Goal: Transaction & Acquisition: Purchase product/service

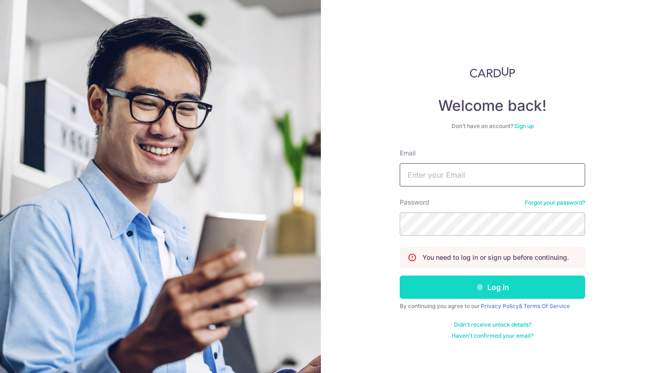
type input "muhdidris@hotmail.com"
click at [453, 290] on button "Log in" at bounding box center [492, 286] width 185 height 23
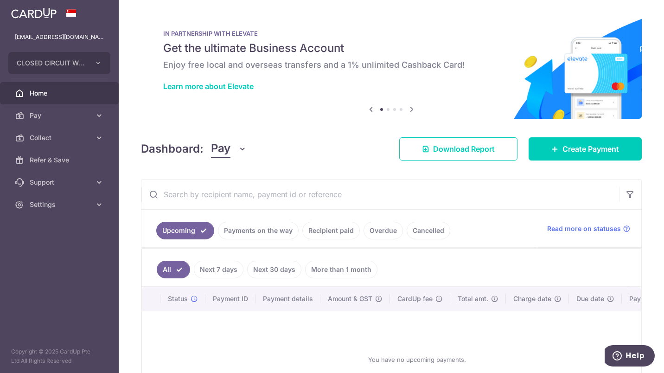
click at [422, 226] on link "Cancelled" at bounding box center [429, 231] width 44 height 18
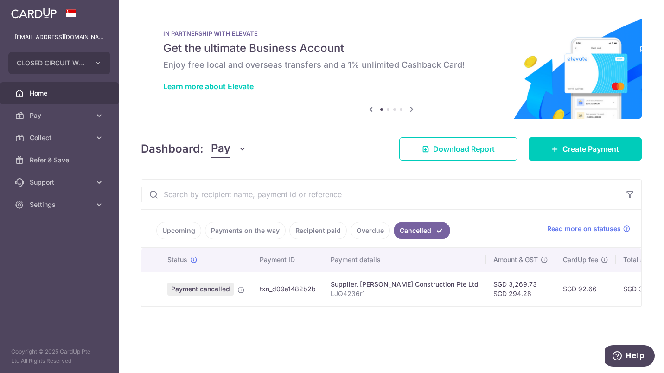
click at [317, 231] on link "Recipient paid" at bounding box center [317, 231] width 57 height 18
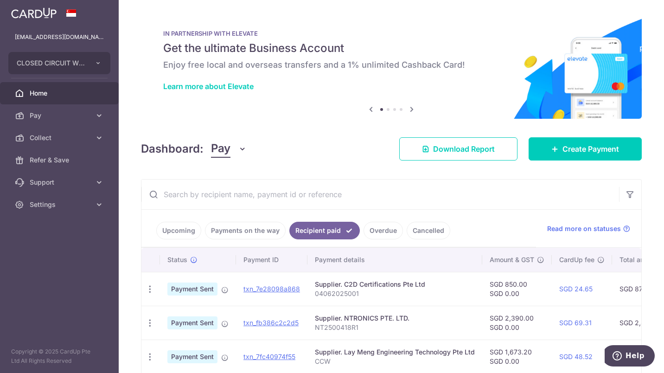
click at [237, 231] on link "Payments on the way" at bounding box center [245, 231] width 81 height 18
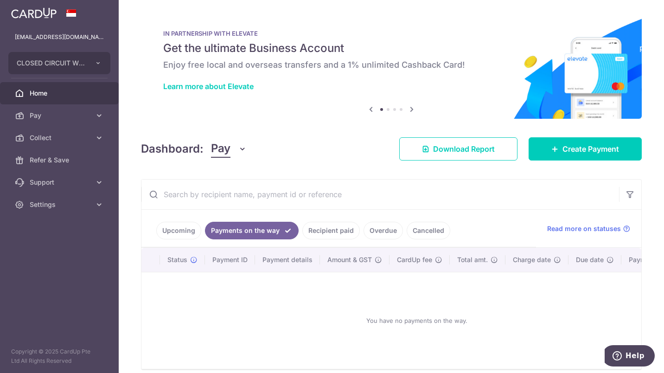
click at [177, 226] on link "Upcoming" at bounding box center [178, 231] width 45 height 18
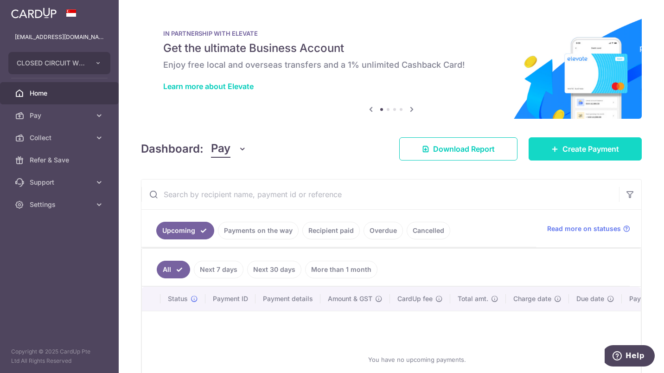
click at [534, 148] on link "Create Payment" at bounding box center [585, 148] width 113 height 23
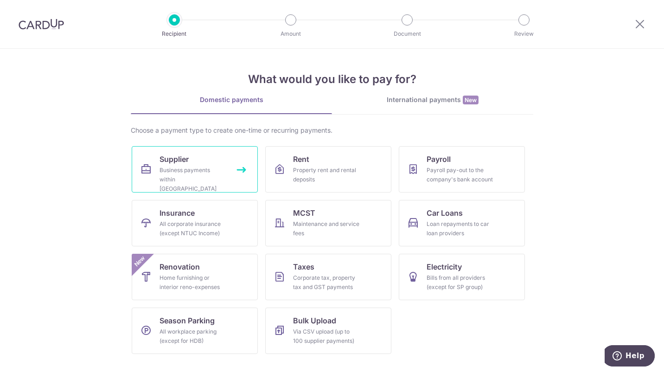
click at [198, 173] on div "Business payments within Singapore" at bounding box center [192, 180] width 67 height 28
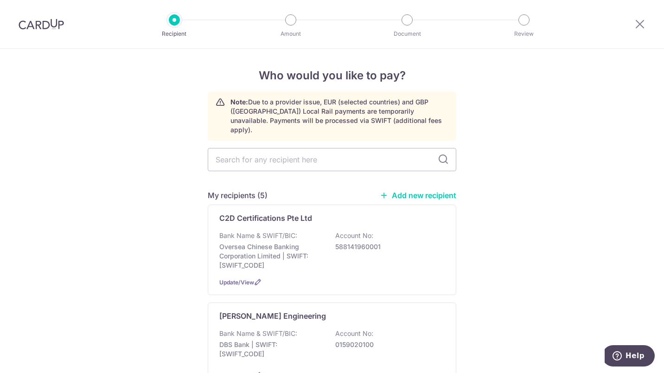
click at [404, 191] on link "Add new recipient" at bounding box center [418, 195] width 77 height 9
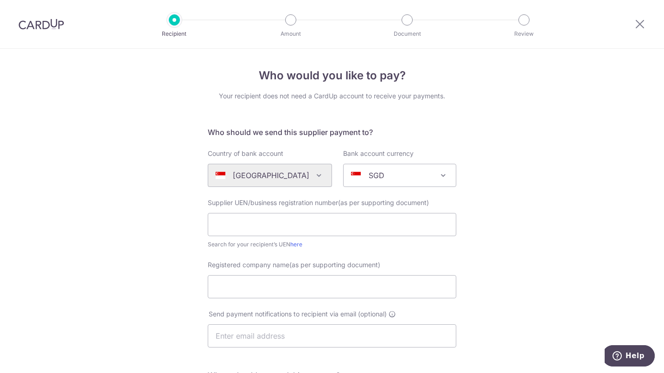
click at [311, 179] on div "Algeria Andorra Angola Anguilla Argentina Armenia Aruba Australia Austria Azerb…" at bounding box center [270, 175] width 124 height 23
click at [310, 174] on div "Algeria Andorra Angola Anguilla Argentina Armenia Aruba Australia Austria Azerb…" at bounding box center [270, 175] width 124 height 23
click at [272, 172] on div "Algeria Andorra Angola Anguilla Argentina Armenia Aruba Australia Austria Azerb…" at bounding box center [270, 175] width 124 height 23
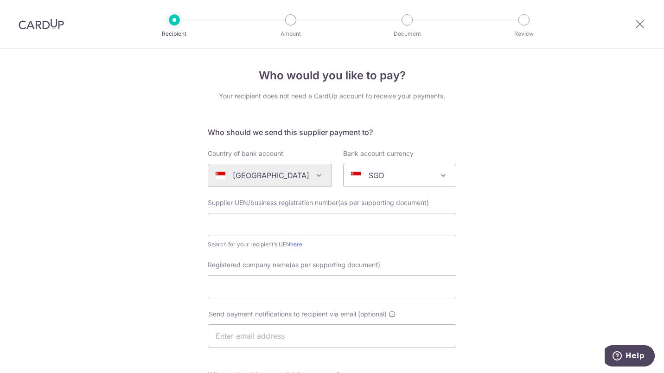
click at [311, 173] on div "Algeria Andorra Angola Anguilla Argentina Armenia Aruba Australia Austria Azerb…" at bounding box center [270, 175] width 124 height 23
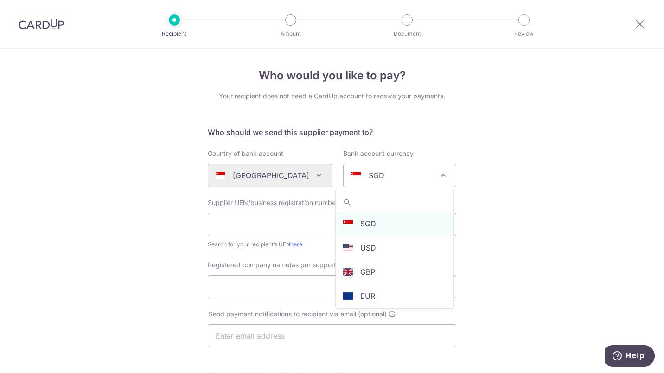
click at [369, 172] on p "SGD" at bounding box center [377, 175] width 16 height 11
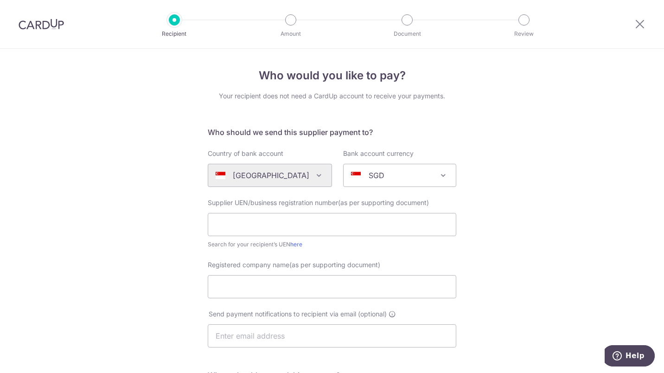
click at [573, 168] on div "Who would you like to pay? Your recipient does not need a CardUp account to rec…" at bounding box center [332, 330] width 664 height 562
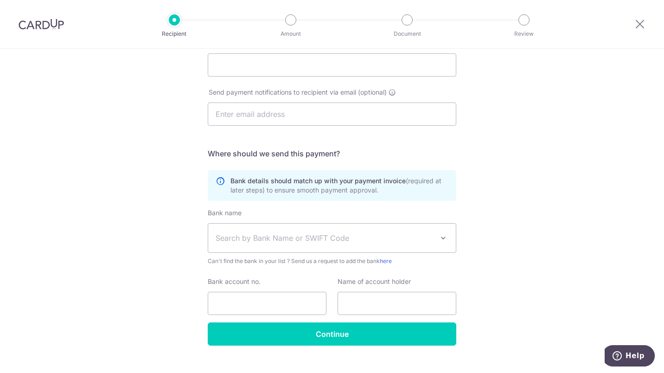
scroll to position [232, 0]
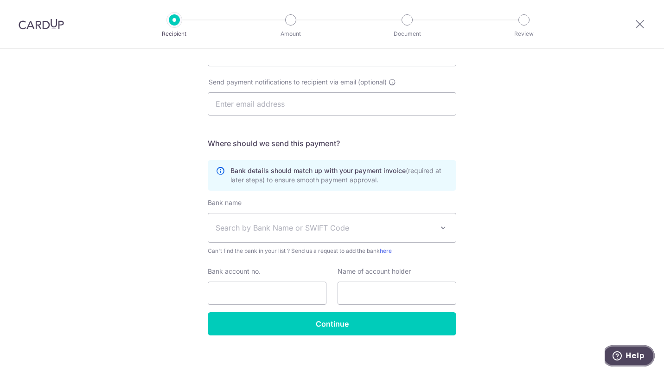
click at [622, 349] on button "Help" at bounding box center [628, 355] width 52 height 21
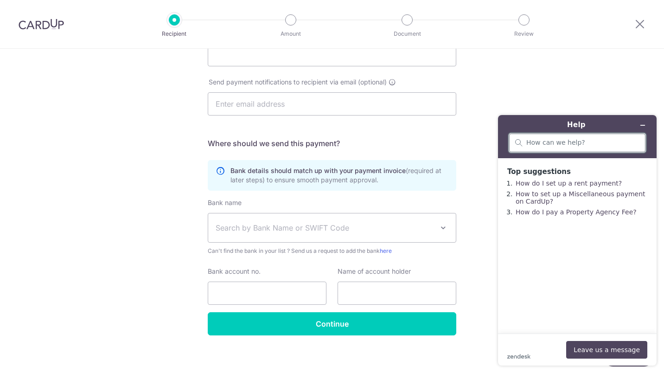
click at [532, 141] on input "search" at bounding box center [582, 143] width 113 height 8
type input "overseas account"
click at [599, 344] on button "Leave us a message" at bounding box center [606, 350] width 81 height 18
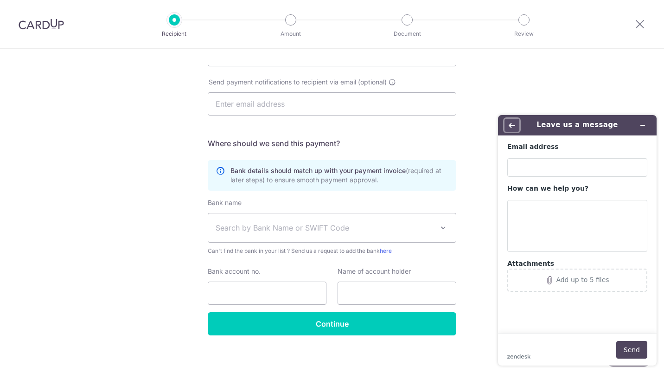
click at [512, 120] on button "Back" at bounding box center [511, 125] width 15 height 13
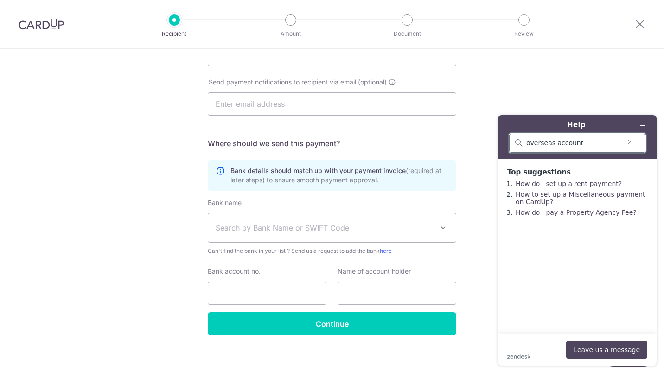
click at [600, 144] on input "overseas account" at bounding box center [573, 143] width 95 height 8
click at [520, 144] on icon "How can we help?" at bounding box center [521, 145] width 2 height 2
click at [526, 144] on input "overseas account" at bounding box center [573, 143] width 95 height 8
click at [599, 343] on button "Leave us a message" at bounding box center [606, 350] width 81 height 18
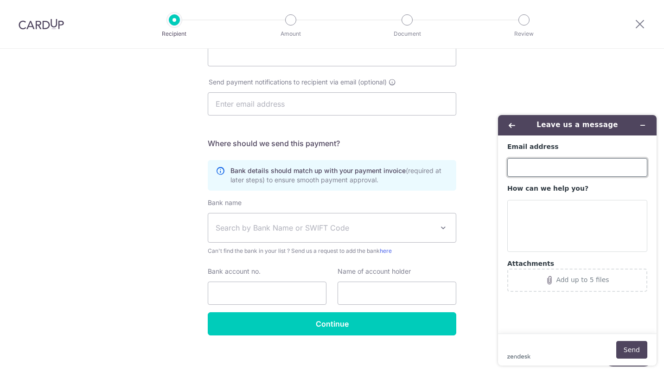
click at [561, 158] on input "Email address" at bounding box center [577, 167] width 140 height 19
type input "ccw@consultant.com"
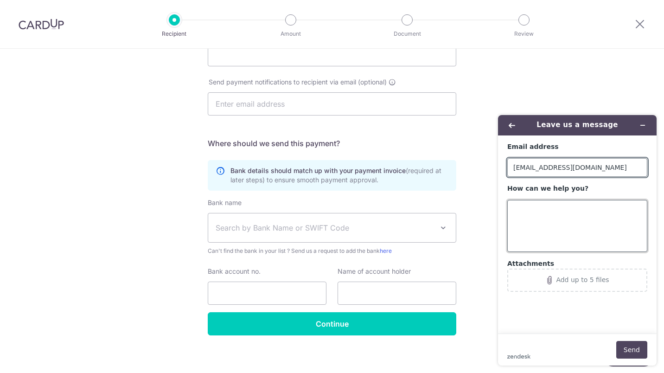
click at [537, 210] on textarea "How can we help you?" at bounding box center [577, 226] width 140 height 52
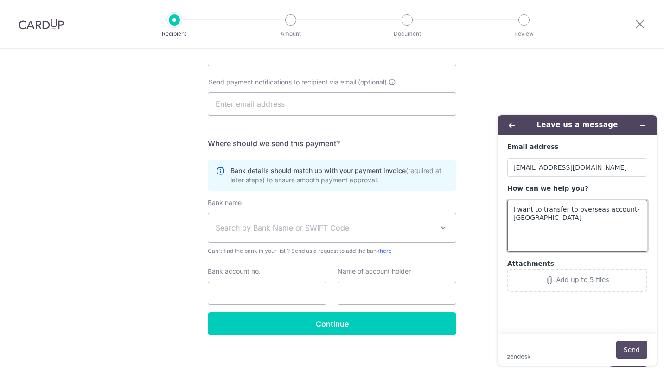
type textarea "I want to transfer to overseas account- Malaysia"
click at [627, 344] on button "Send" at bounding box center [631, 350] width 31 height 18
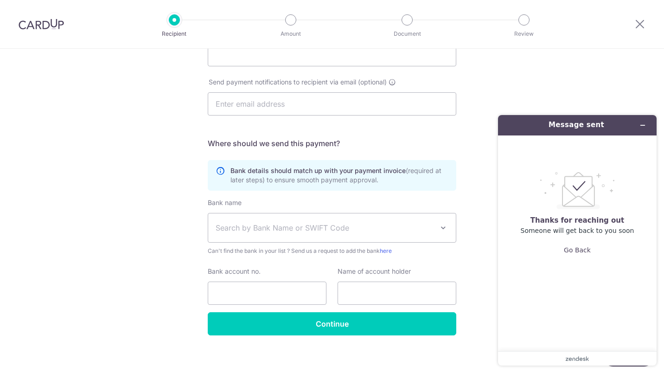
click at [438, 229] on span at bounding box center [443, 227] width 11 height 11
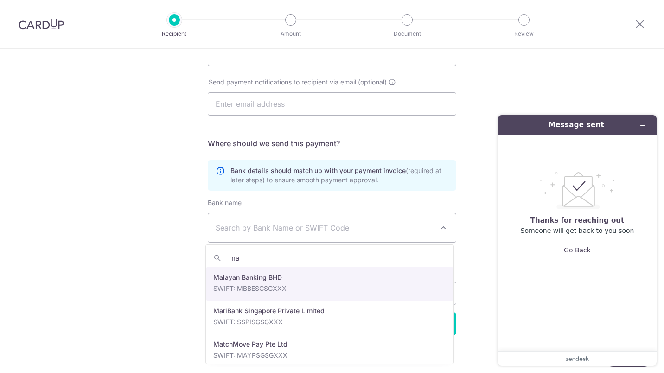
type input "may"
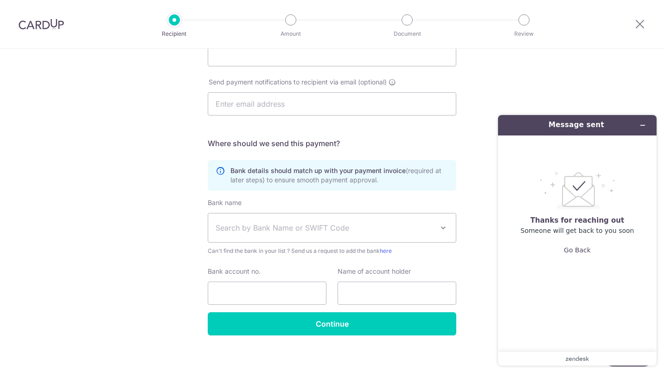
click at [145, 227] on div "Who would you like to pay? Your recipient does not need a CardUp account to rec…" at bounding box center [332, 98] width 664 height 562
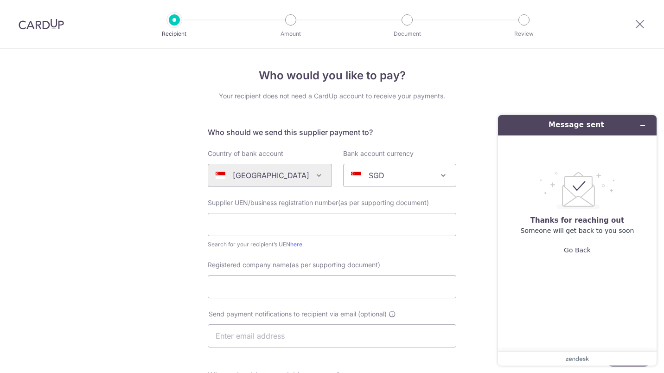
click at [310, 174] on div "Algeria Andorra Angola Anguilla Argentina Armenia Aruba Australia Austria Azerb…" at bounding box center [270, 175] width 124 height 23
drag, startPoint x: 644, startPoint y: 19, endPoint x: 381, endPoint y: 40, distance: 264.2
click at [644, 19] on icon at bounding box center [639, 24] width 11 height 12
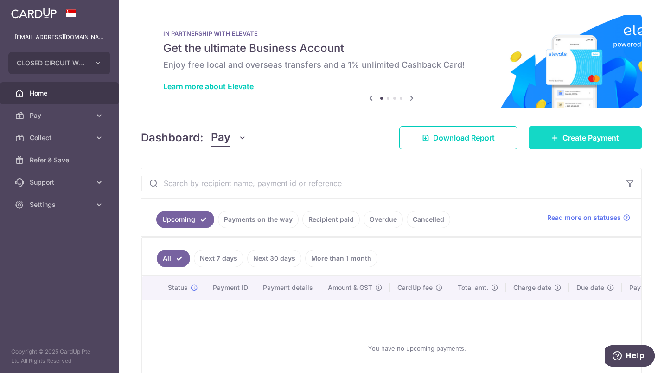
click at [564, 135] on span "Create Payment" at bounding box center [590, 137] width 57 height 11
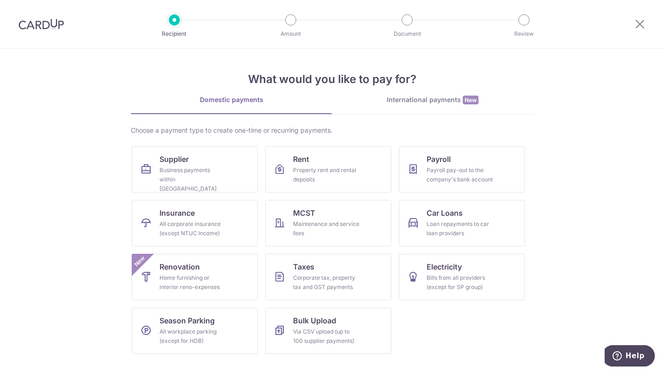
click at [451, 103] on div "International payments New" at bounding box center [432, 100] width 201 height 10
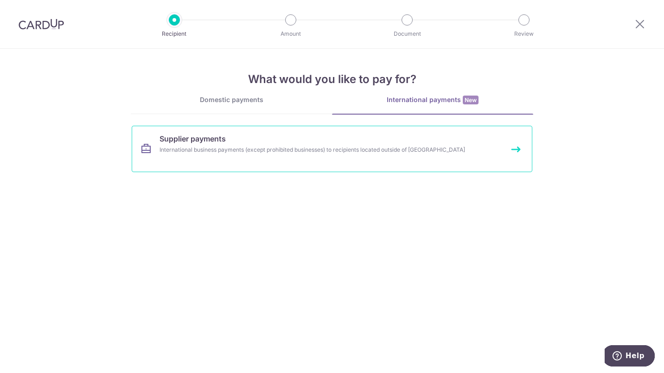
click at [204, 143] on span "Supplier payments" at bounding box center [192, 138] width 66 height 11
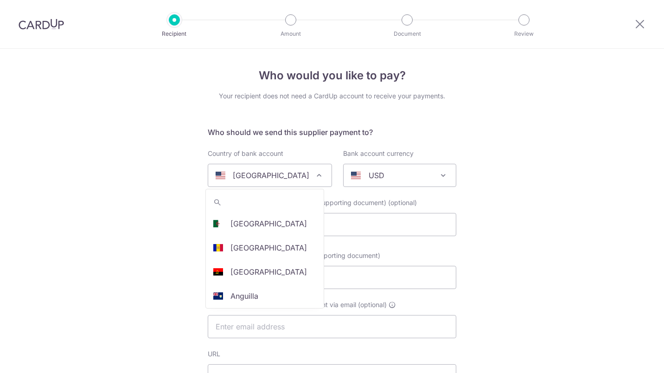
select select
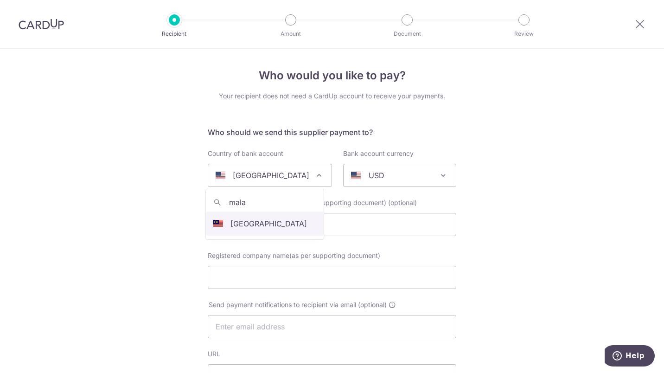
type input "mala"
select select "159"
select select "[GEOGRAPHIC_DATA]"
select select
click at [371, 180] on p "AUD" at bounding box center [377, 175] width 16 height 11
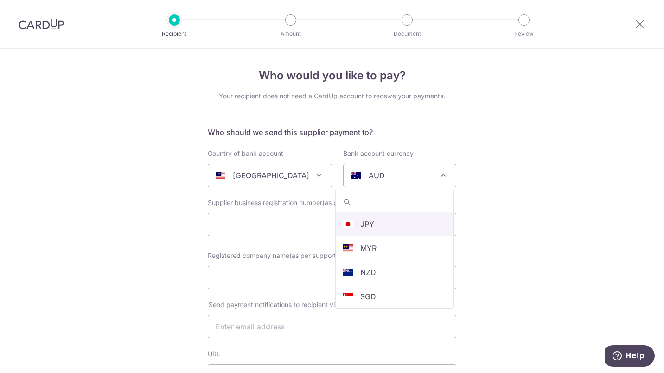
scroll to position [185, 0]
select select "4"
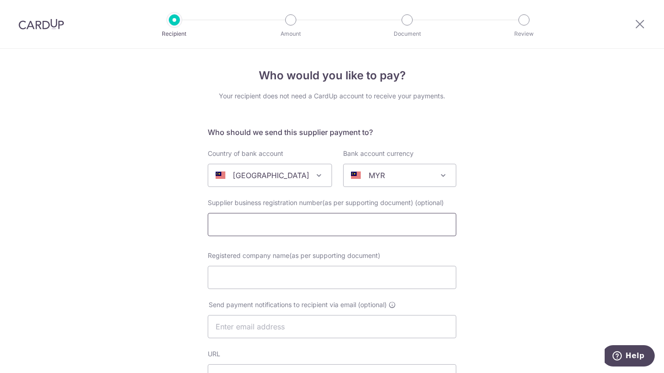
click at [293, 228] on input "text" at bounding box center [332, 224] width 249 height 23
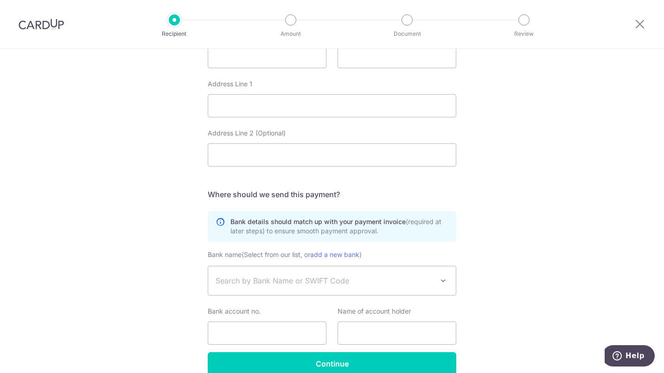
scroll to position [463, 0]
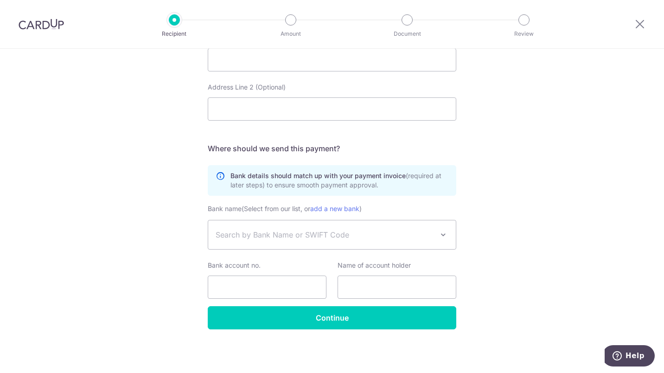
click at [379, 239] on span "Search by Bank Name or SWIFT Code" at bounding box center [325, 234] width 218 height 11
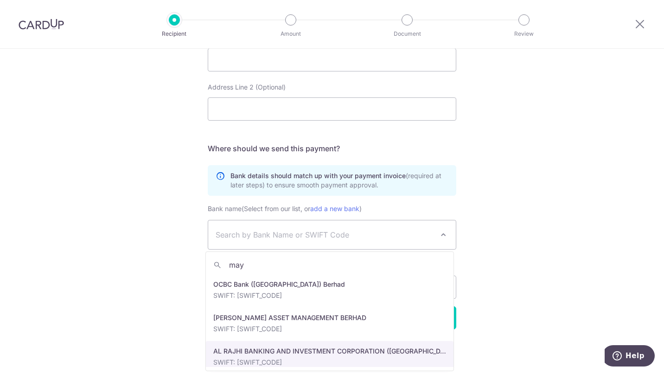
type input "mayb"
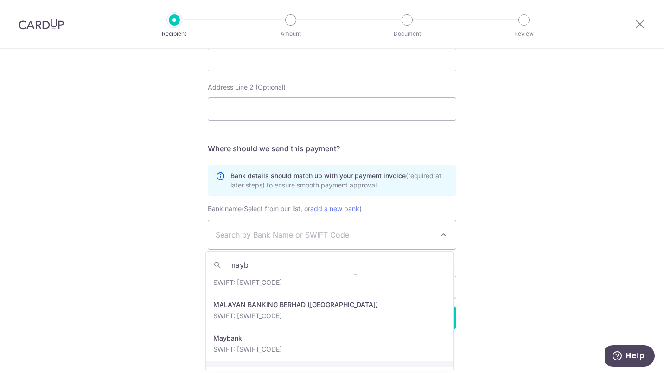
scroll to position [230, 0]
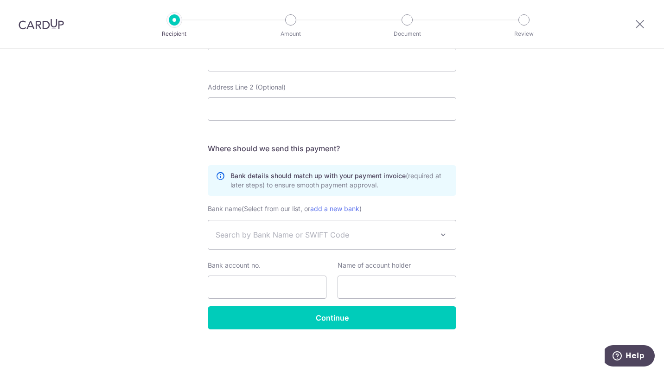
click at [298, 229] on span "Search by Bank Name or SWIFT Code" at bounding box center [332, 234] width 248 height 29
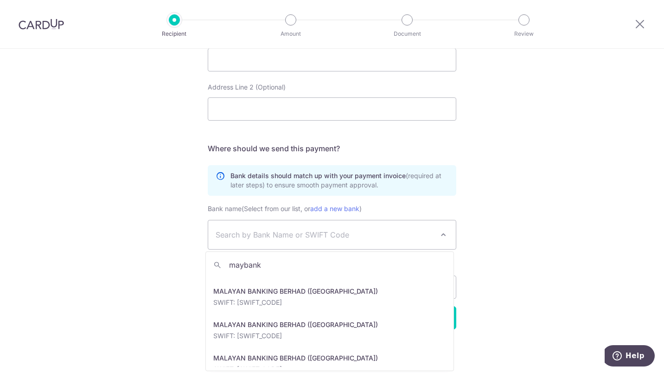
scroll to position [127, 0]
type input "maybank"
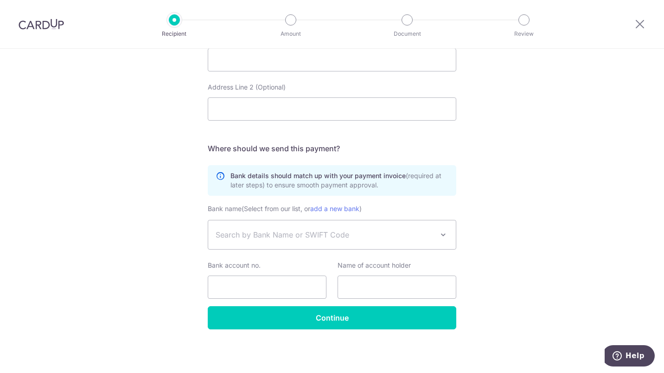
click at [435, 232] on span "Search by Bank Name or SWIFT Code" at bounding box center [332, 235] width 249 height 30
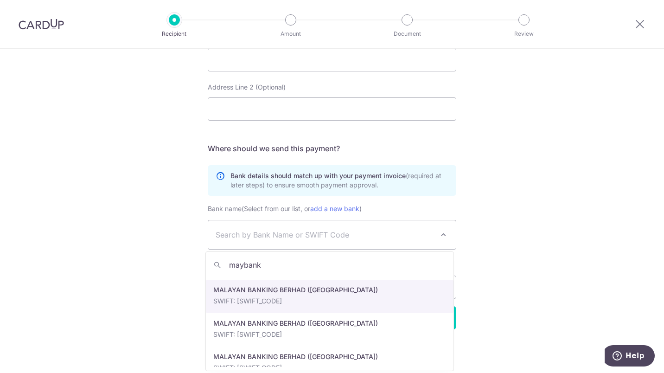
scroll to position [0, 0]
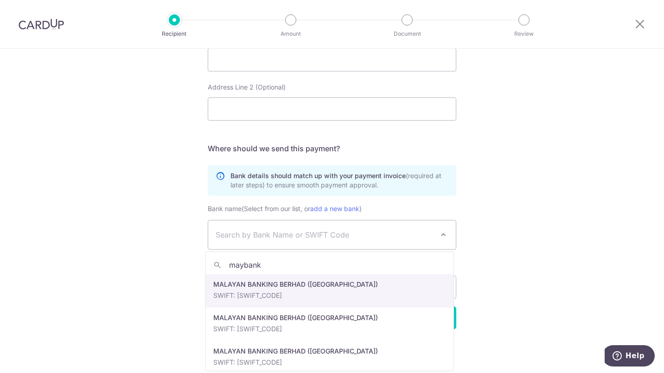
type input "maybank"
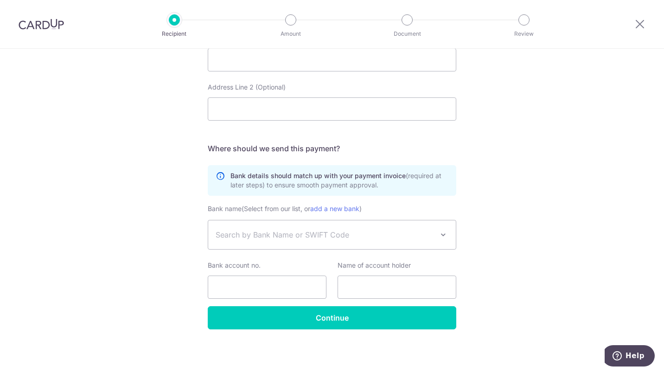
click at [293, 239] on span "Search by Bank Name or SWIFT Code" at bounding box center [325, 234] width 218 height 11
click at [294, 223] on span "Search by Bank Name or SWIFT Code" at bounding box center [332, 234] width 248 height 29
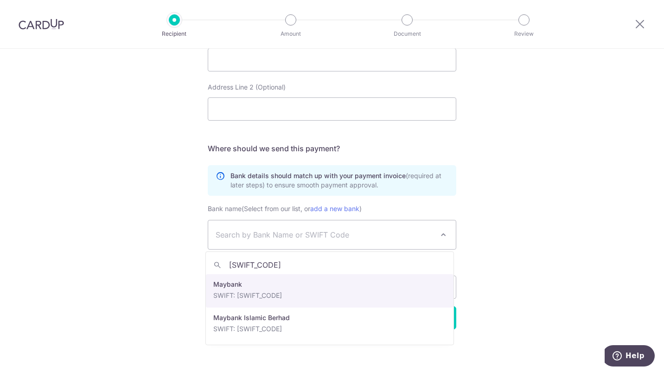
type input "MBBEMYKLXXX"
select select "44"
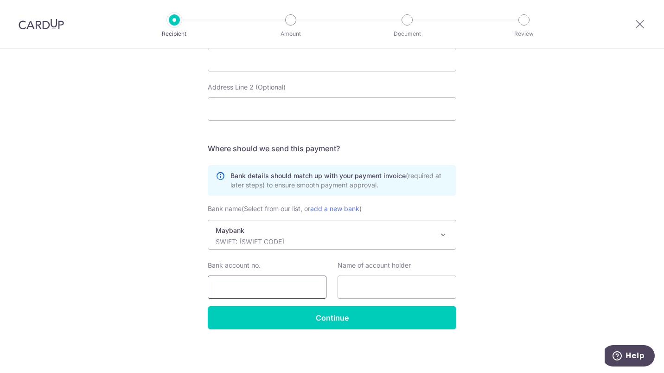
click at [276, 287] on input "Bank account no." at bounding box center [267, 286] width 119 height 23
paste input "562674288297"
type input "562674288297"
click at [357, 286] on input "text" at bounding box center [397, 286] width 119 height 23
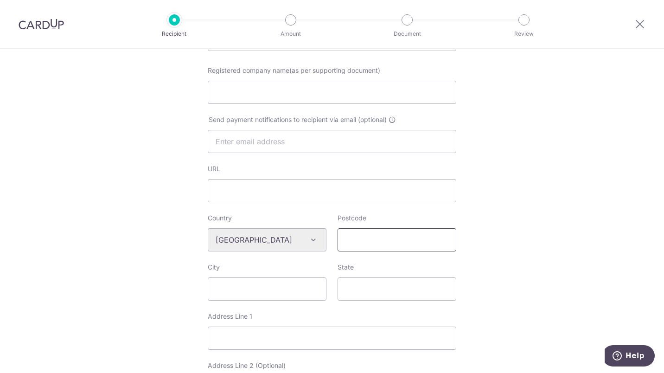
scroll to position [139, 0]
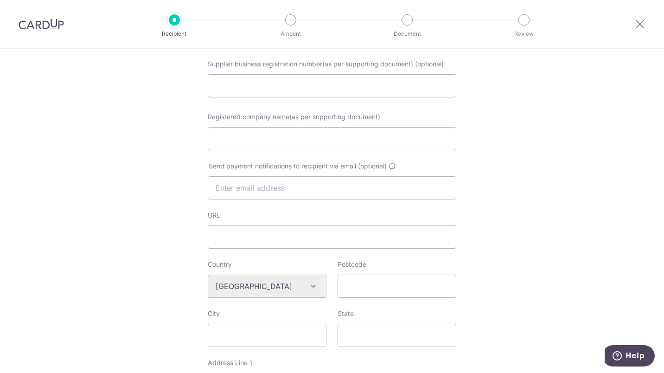
type input "AL Qudrat Integrated Works SDN. BHD"
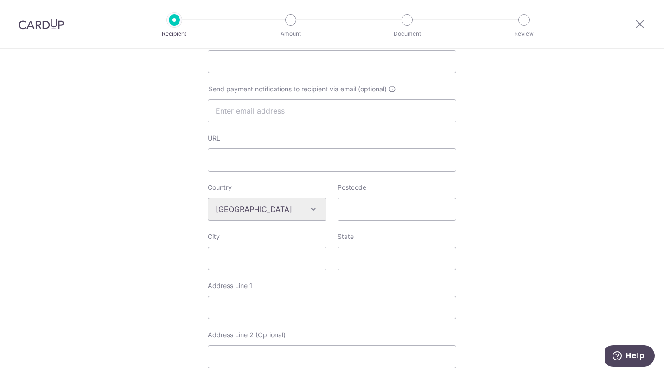
scroll to position [278, 0]
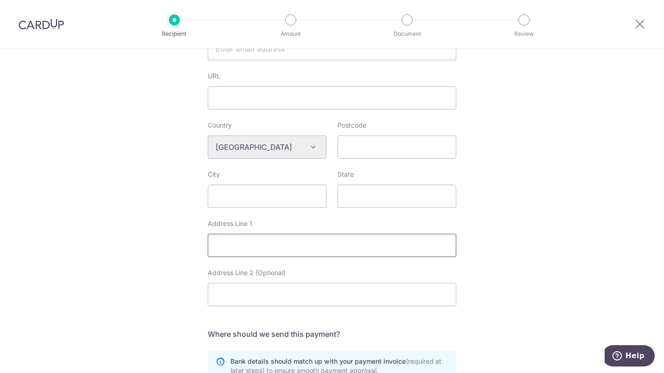
click at [261, 245] on input "Address Line 1" at bounding box center [332, 245] width 249 height 23
paste input "Unit C-1-2, Bangi Gateway, Persiaran Pekeliling 43650 Bandar Baru Bangi, Selang…"
drag, startPoint x: 274, startPoint y: 243, endPoint x: 297, endPoint y: 243, distance: 22.7
click at [297, 243] on input "Unit C-1-2, Bangi Gateway, Persiaran Pekeliling 43650 Bandar Baru Bangi, Selang…" at bounding box center [332, 245] width 249 height 23
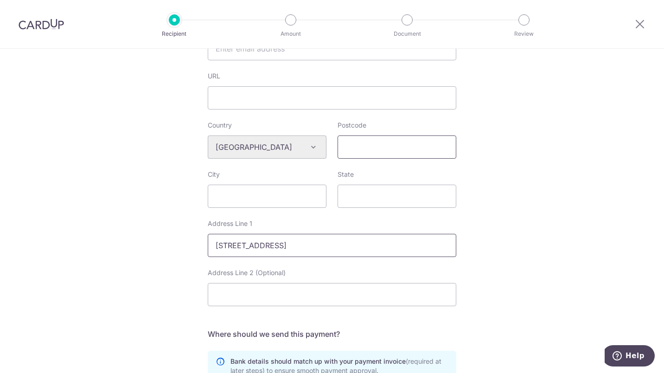
type input "Unit C-1-2, Bangi Gateway, Persiaran Pekeliling 43650 Bandar Baru Bangi, Selang…"
click at [383, 153] on input "Postcode" at bounding box center [397, 146] width 119 height 23
paste input "43650"
type input "43650"
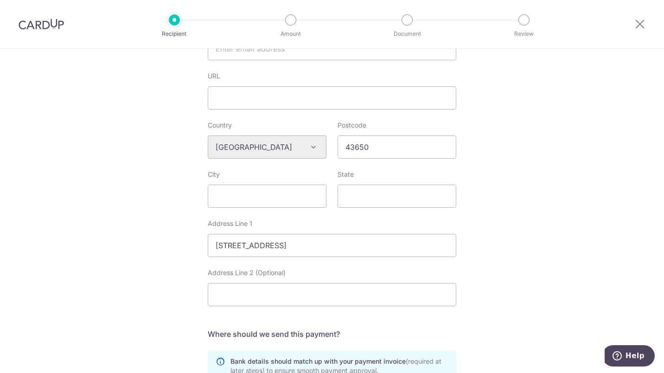
click at [593, 105] on div "Who would you like to pay? Your recipient does not need a CardUp account to rec…" at bounding box center [332, 164] width 664 height 787
drag, startPoint x: 398, startPoint y: 240, endPoint x: 603, endPoint y: 256, distance: 206.0
click at [603, 256] on div "Who would you like to pay? Your recipient does not need a CardUp account to rec…" at bounding box center [332, 164] width 664 height 787
click at [494, 237] on div "Who would you like to pay? Your recipient does not need a CardUp account to rec…" at bounding box center [332, 164] width 664 height 787
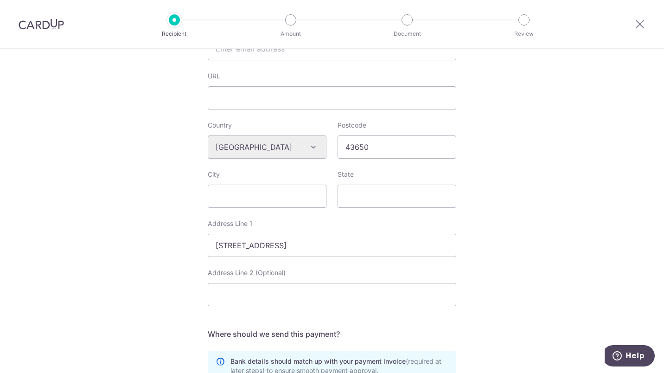
scroll to position [0, 0]
click at [357, 197] on input "State" at bounding box center [397, 196] width 119 height 23
type input "Selangor"
drag, startPoint x: 254, startPoint y: 244, endPoint x: 304, endPoint y: 248, distance: 49.7
click at [304, 248] on input "Unit C-1-2, Bangi Gateway, Persiaran Pekeliling 43650 Bandar Baru Bangi, Selang…" at bounding box center [332, 245] width 249 height 23
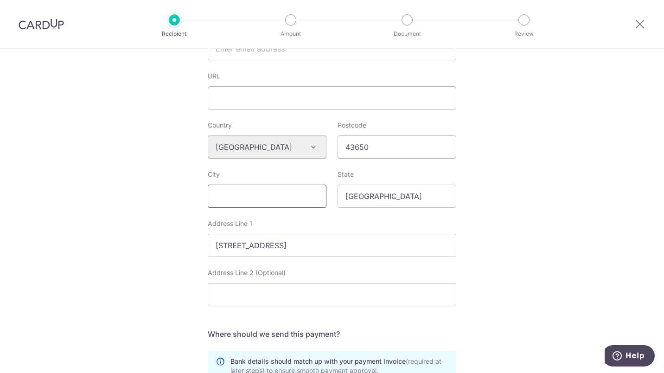
click at [244, 196] on input "City" at bounding box center [267, 196] width 119 height 23
paste input "Bangi Gateway"
type input "Bangi Gateway"
click at [537, 218] on div "Who would you like to pay? Your recipient does not need a CardUp account to rec…" at bounding box center [332, 164] width 664 height 787
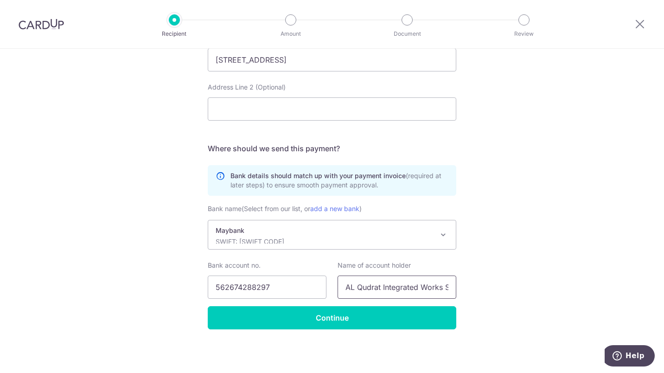
scroll to position [0, 32]
drag, startPoint x: 341, startPoint y: 282, endPoint x: 524, endPoint y: 286, distance: 183.6
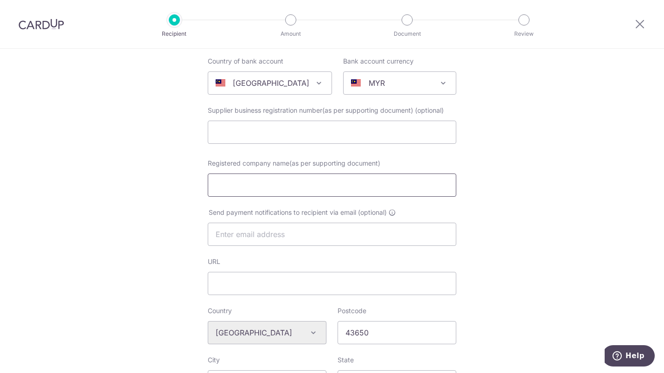
scroll to position [0, 0]
click at [248, 182] on input "Registered company name(as per supporting document)" at bounding box center [332, 184] width 249 height 23
paste input "AL Qudrat Integrated Works SDN. BHD"
type input "AL Qudrat Integrated Works SDN. BHD"
click at [510, 175] on div "Who would you like to pay? Your recipient does not need a CardUp account to rec…" at bounding box center [332, 349] width 664 height 787
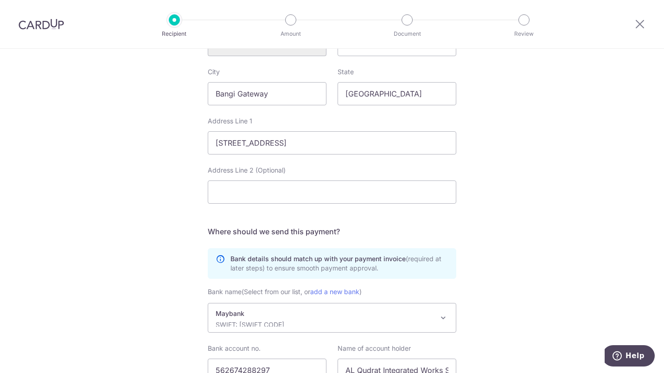
scroll to position [463, 0]
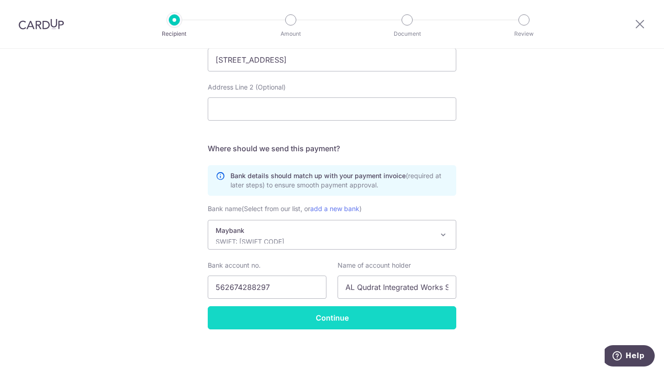
click at [349, 323] on input "Continue" at bounding box center [332, 317] width 249 height 23
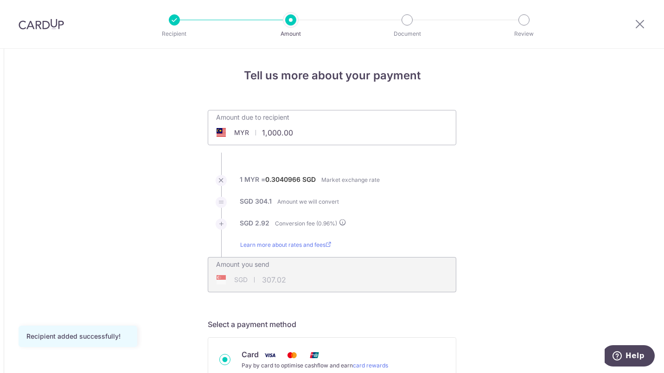
click at [269, 135] on input "1,000.00" at bounding box center [279, 132] width 143 height 21
type input "15,000.00"
type input "4,605.36"
click at [264, 134] on input "15,000.00" at bounding box center [279, 132] width 143 height 21
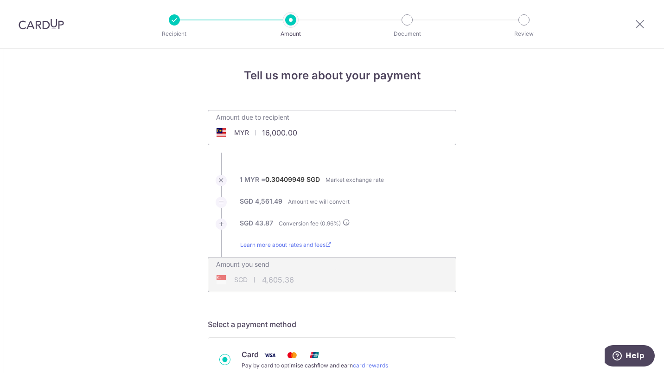
type input "16,000.00"
type input "4,912.36"
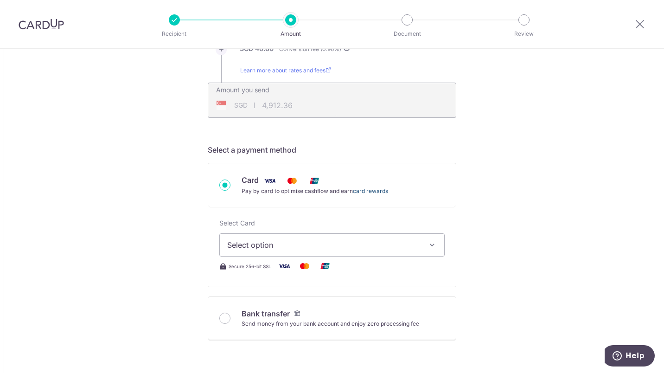
scroll to position [185, 0]
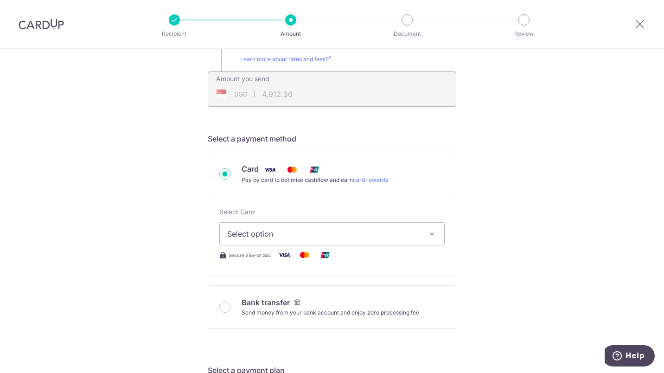
click at [361, 226] on button "Select option" at bounding box center [331, 233] width 225 height 23
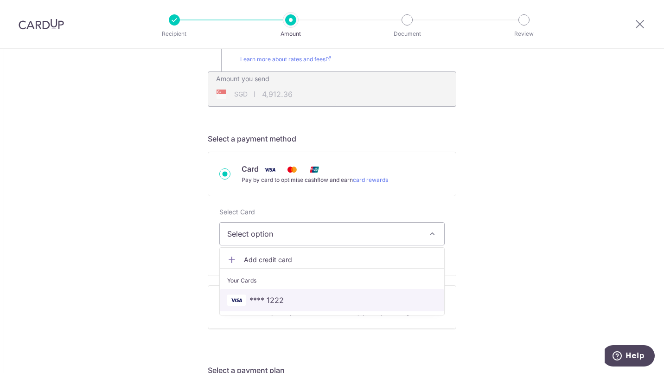
click at [290, 293] on link "**** 1222" at bounding box center [332, 300] width 224 height 22
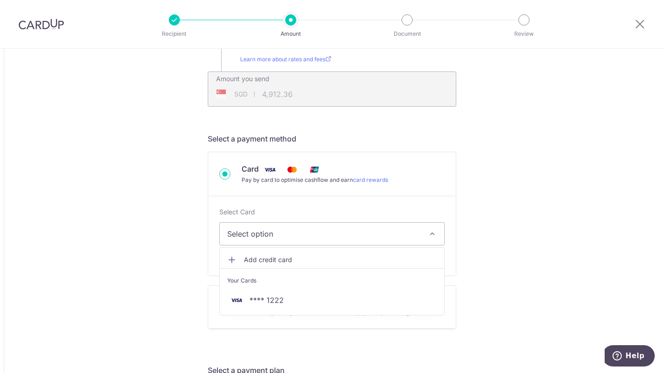
type input "16,000.00"
type input "4,912.54"
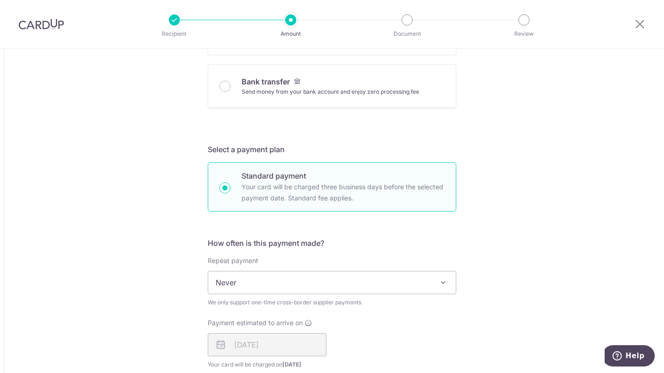
scroll to position [417, 0]
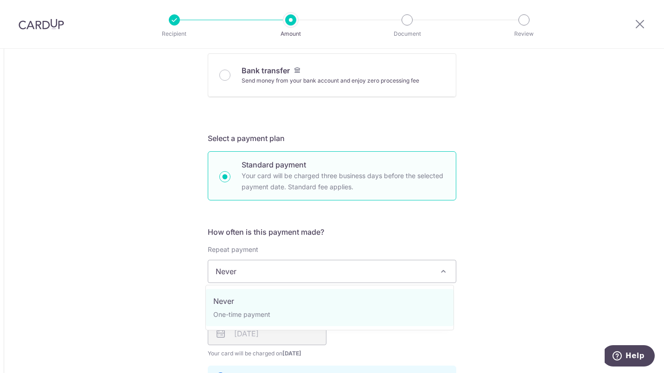
click at [373, 280] on span "Never" at bounding box center [332, 271] width 248 height 22
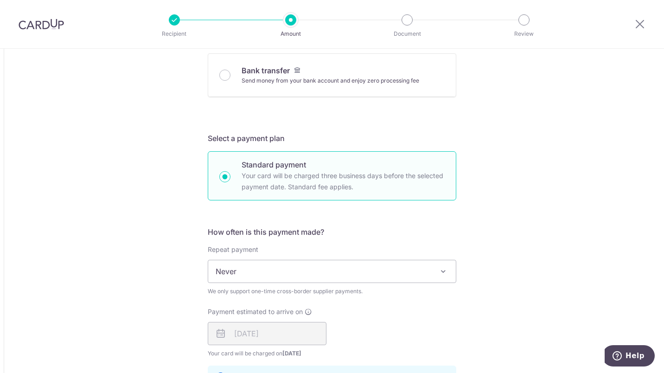
click at [373, 279] on span "Never" at bounding box center [332, 271] width 248 height 22
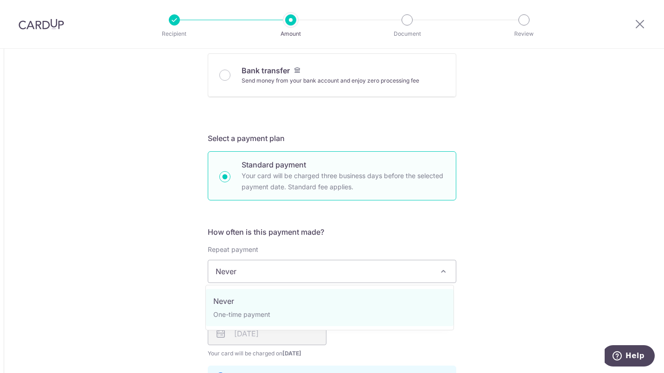
click at [443, 238] on div "How often is this payment made? Repeat payment Never Never We only support one-…" at bounding box center [332, 314] width 249 height 177
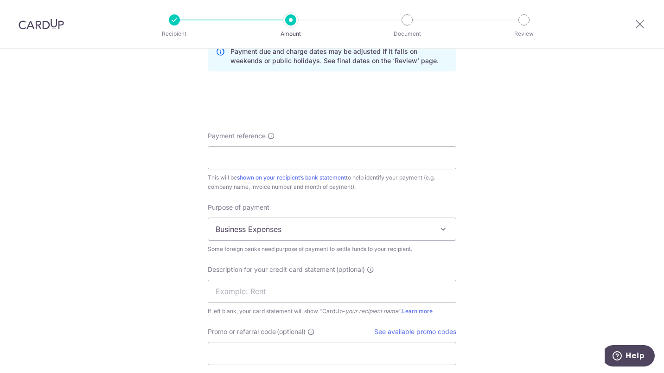
scroll to position [788, 0]
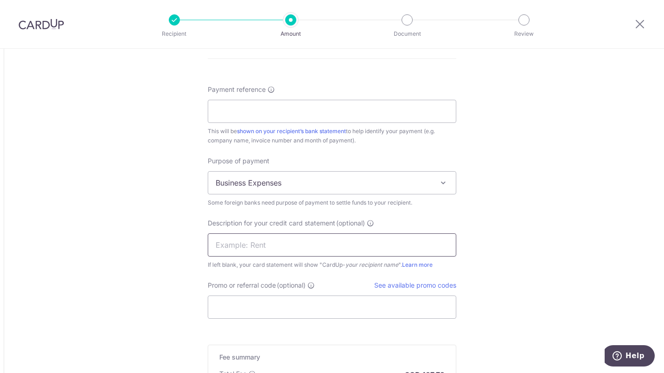
click at [267, 241] on input "text" at bounding box center [332, 244] width 249 height 23
type input "Consulting"
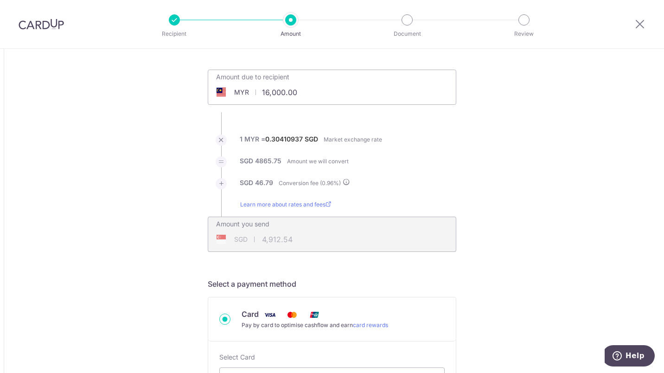
scroll to position [0, 0]
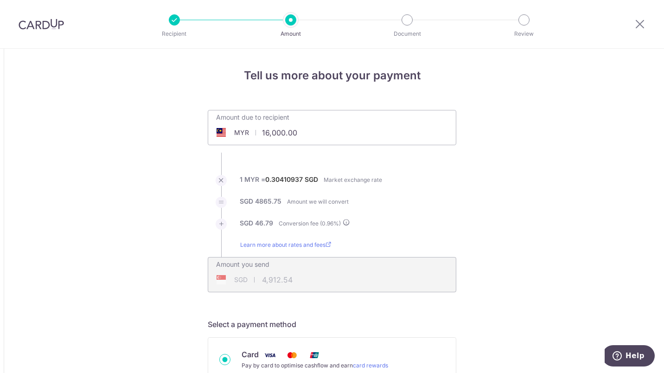
click at [265, 133] on input "16,000.00" at bounding box center [279, 132] width 143 height 21
drag, startPoint x: 526, startPoint y: 210, endPoint x: 481, endPoint y: 235, distance: 51.0
type input "15,000.00"
type input "4,605.25"
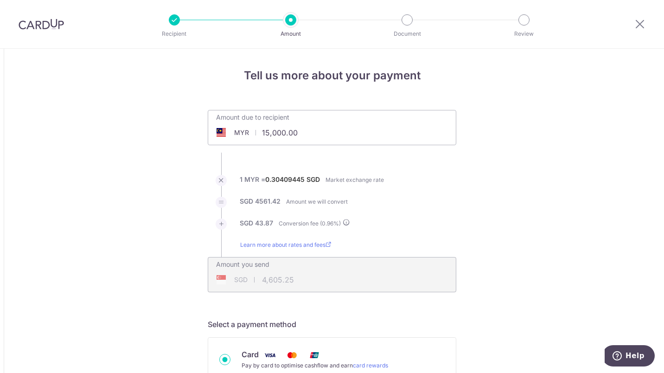
type input "15,000.00"
type input "4,605.29"
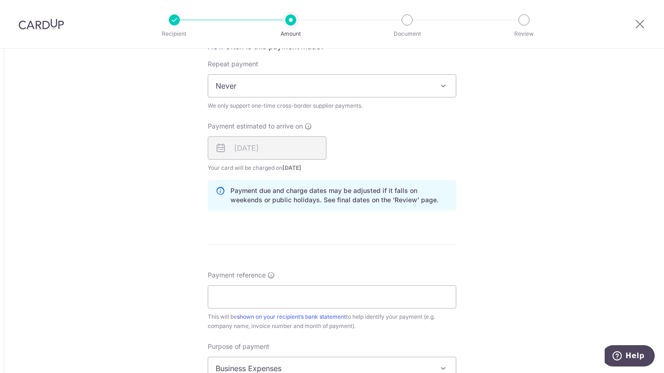
scroll to position [695, 0]
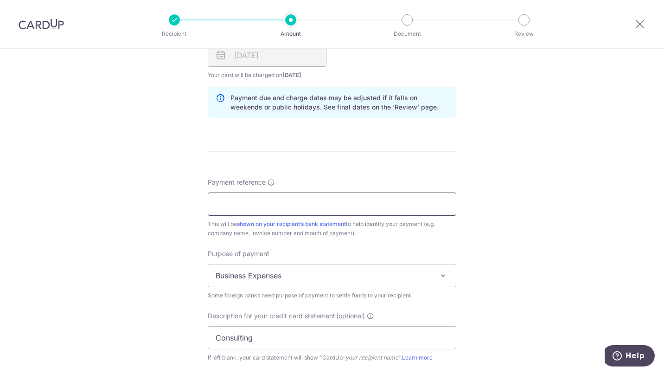
click at [339, 208] on input "Payment reference" at bounding box center [332, 203] width 249 height 23
type input "15,000.00"
type input "4,606.73"
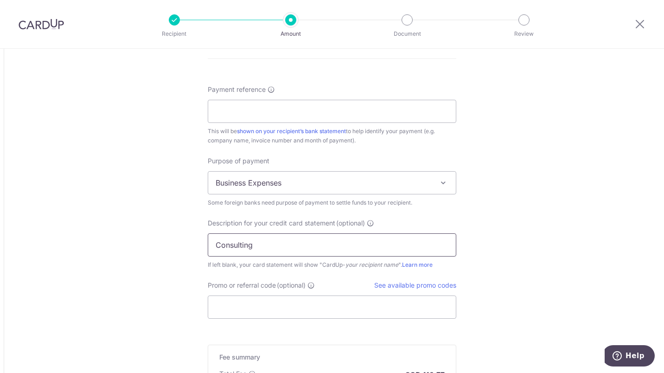
scroll to position [925, 0]
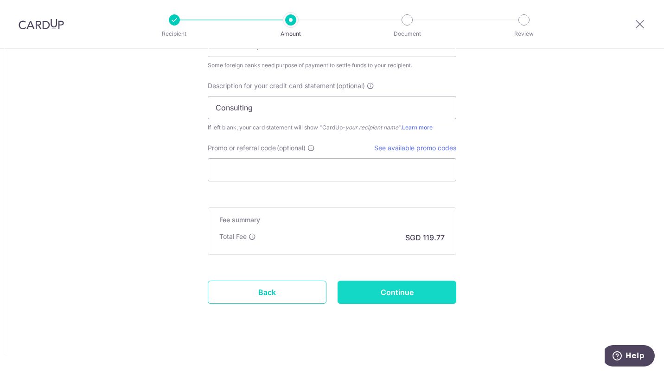
click at [406, 281] on input "Continue" at bounding box center [397, 292] width 119 height 23
type input "Create Schedule"
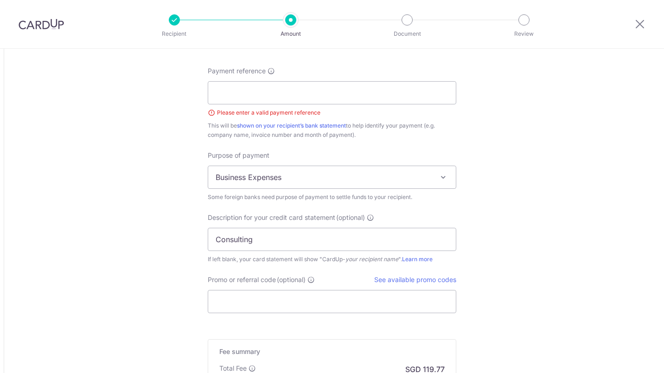
scroll to position [799, 0]
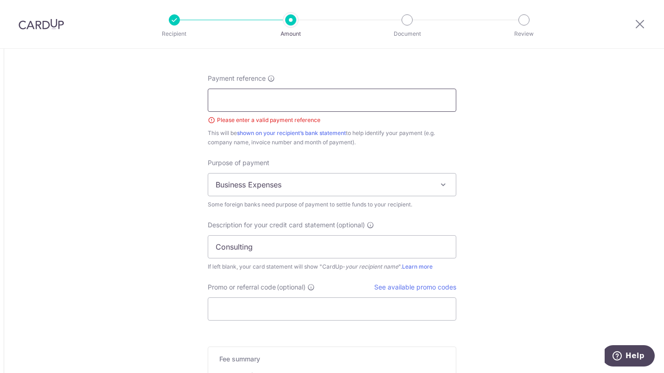
click at [270, 102] on input "Payment reference" at bounding box center [332, 100] width 249 height 23
paste input "01/25A"
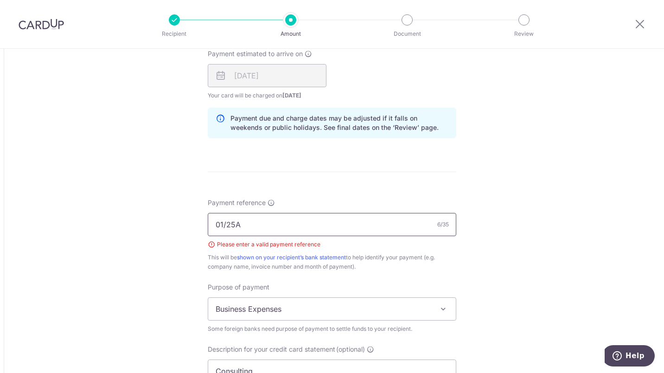
scroll to position [614, 0]
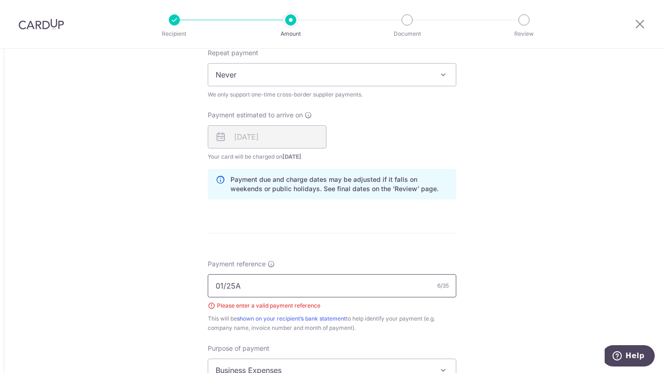
click at [223, 286] on input "01/25A" at bounding box center [332, 285] width 249 height 23
type input "01 25A"
click at [383, 234] on form "Amount due to recipient MYR 15,000.00 15000 1 MYR = 0.304189 SGD Market exchang…" at bounding box center [332, 75] width 249 height 1158
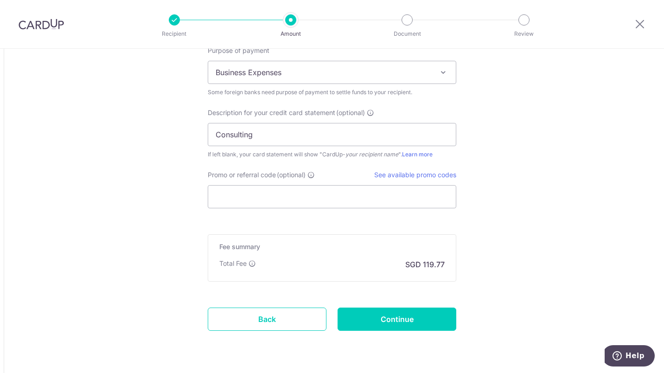
scroll to position [938, 0]
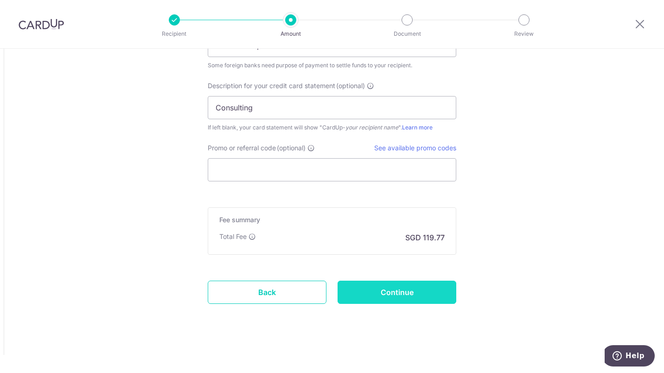
click at [401, 293] on input "Continue" at bounding box center [397, 292] width 119 height 23
type input "Create Schedule"
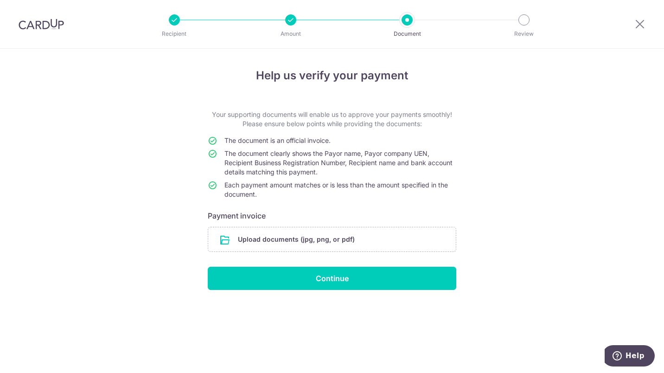
click at [250, 216] on h6 "Payment invoice" at bounding box center [332, 215] width 249 height 11
click at [250, 225] on form "Your supporting documents will enable us to approve your payments smoothly! Ple…" at bounding box center [332, 200] width 249 height 180
click at [251, 232] on input "file" at bounding box center [332, 239] width 248 height 24
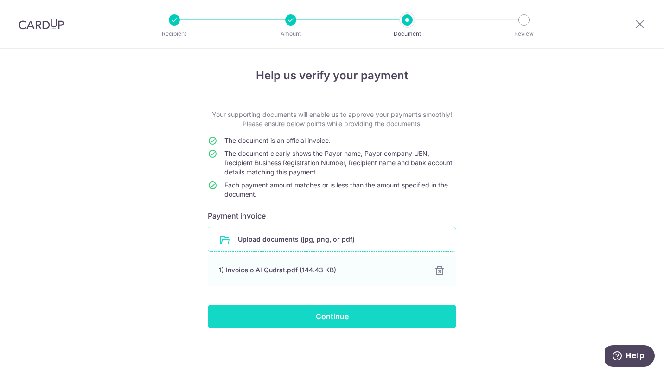
click at [325, 310] on input "Continue" at bounding box center [332, 316] width 249 height 23
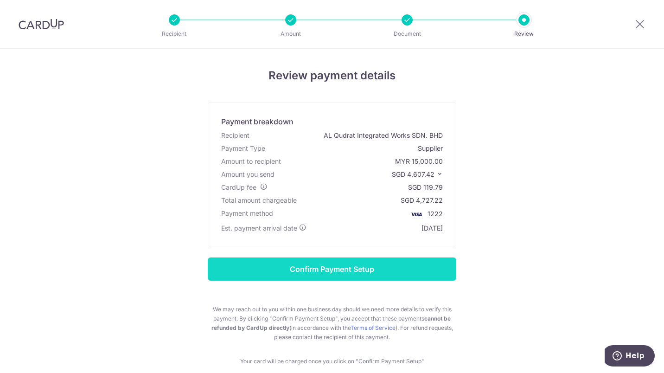
click at [332, 276] on input "Confirm Payment Setup" at bounding box center [332, 268] width 249 height 23
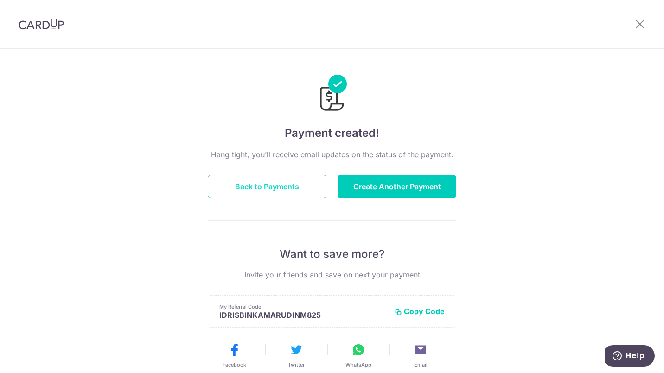
click at [260, 182] on button "Back to Payments" at bounding box center [267, 186] width 119 height 23
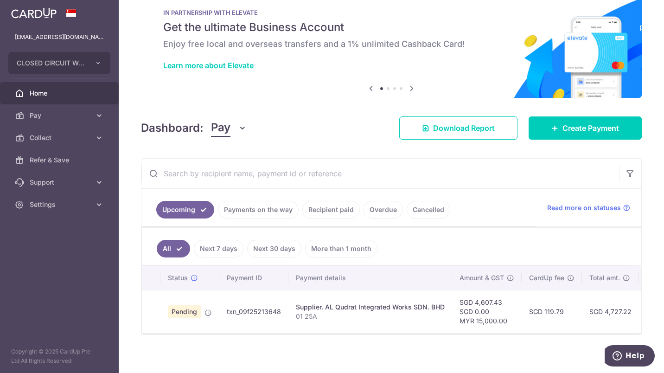
scroll to position [31, 0]
